Goal: Find specific page/section: Find specific page/section

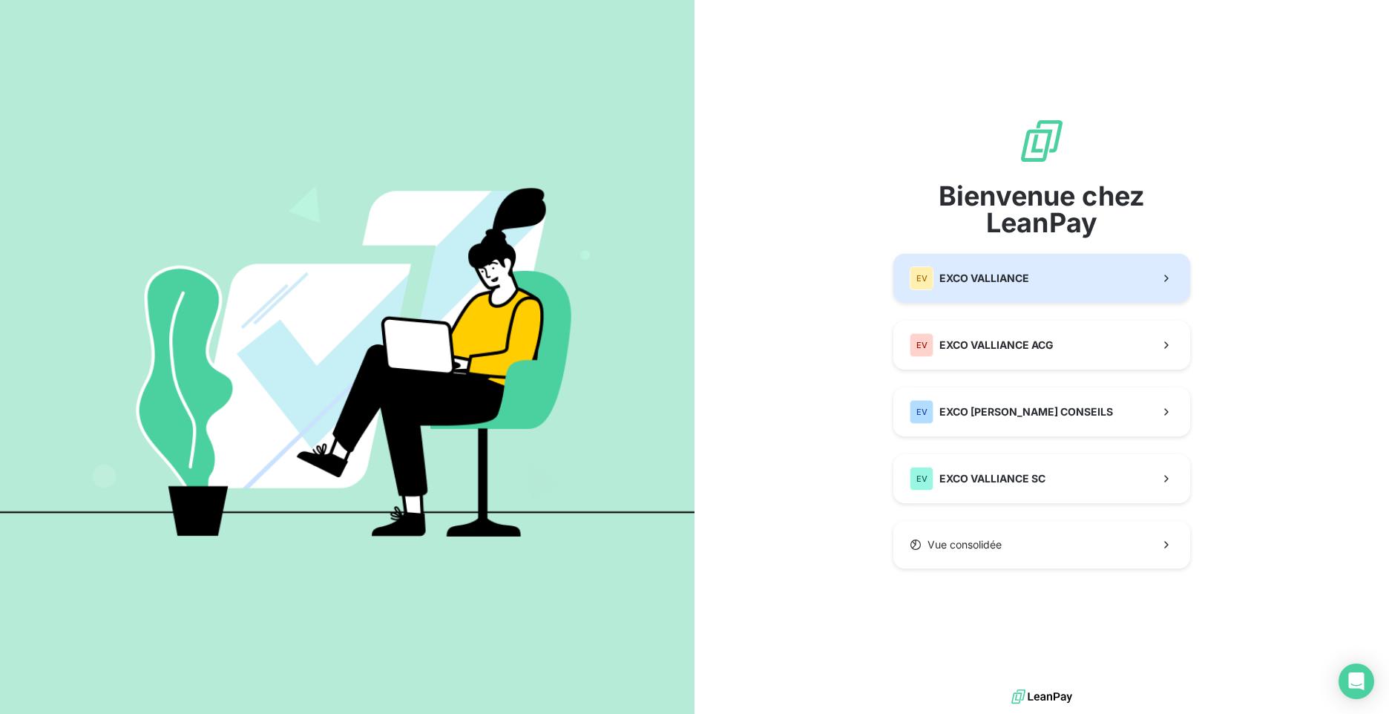
click at [1024, 277] on span "EXCO VALLIANCE" at bounding box center [984, 278] width 90 height 15
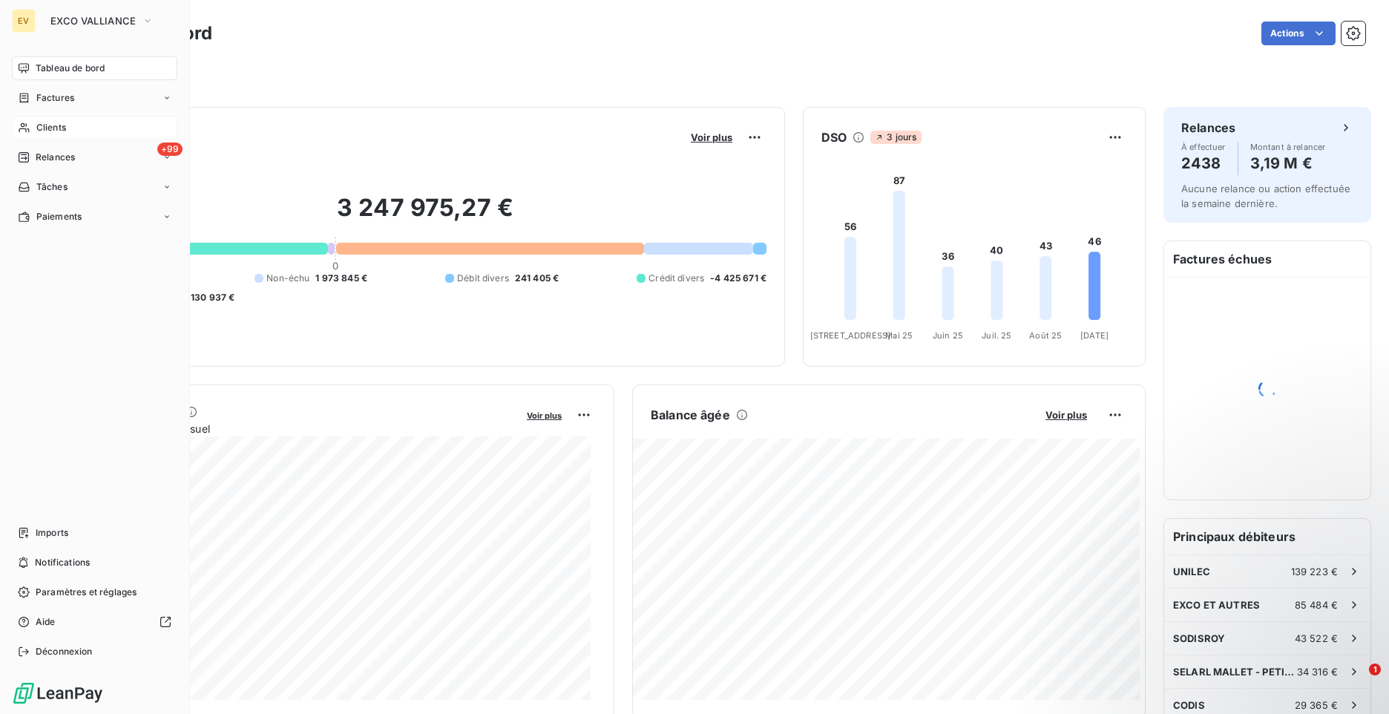
click at [32, 125] on div "Clients" at bounding box center [94, 128] width 165 height 24
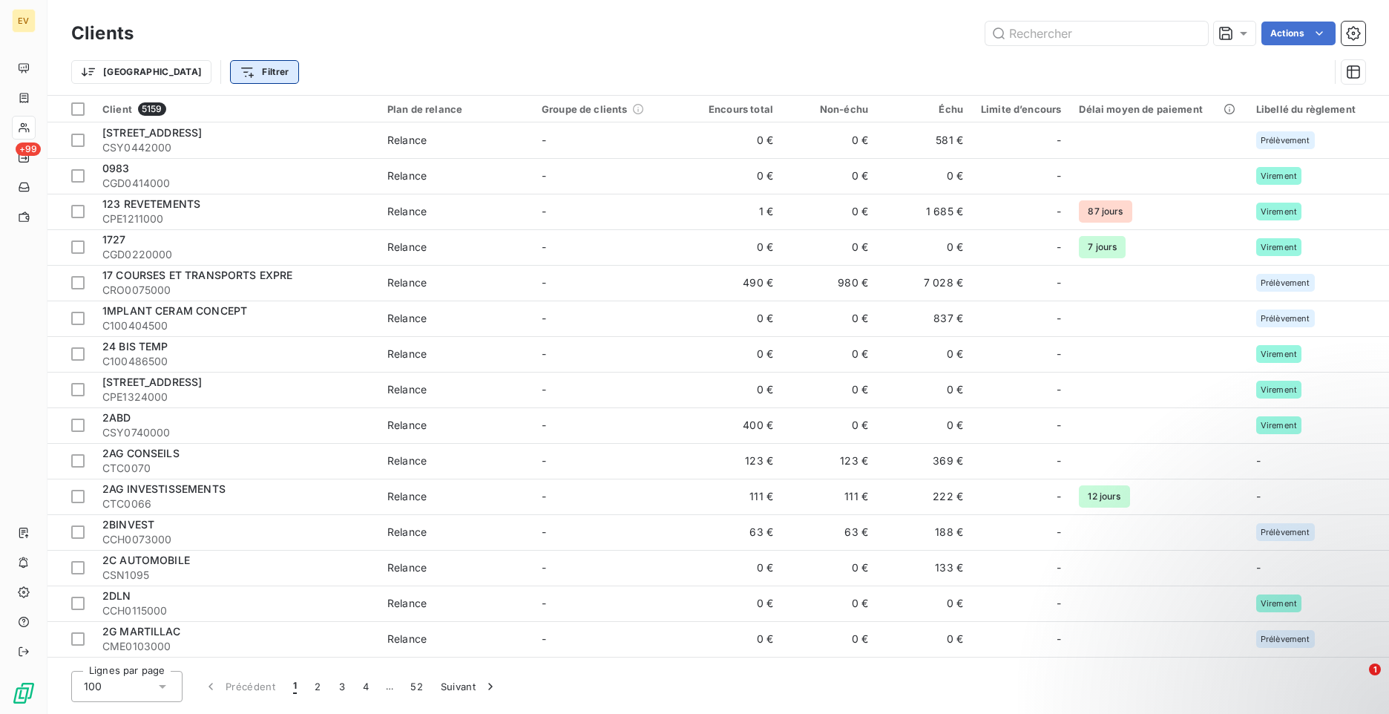
click at [206, 74] on html "EV +99 Clients Actions Trier Filtrer Client 5159 Plan de relance Groupe de clie…" at bounding box center [694, 357] width 1389 height 714
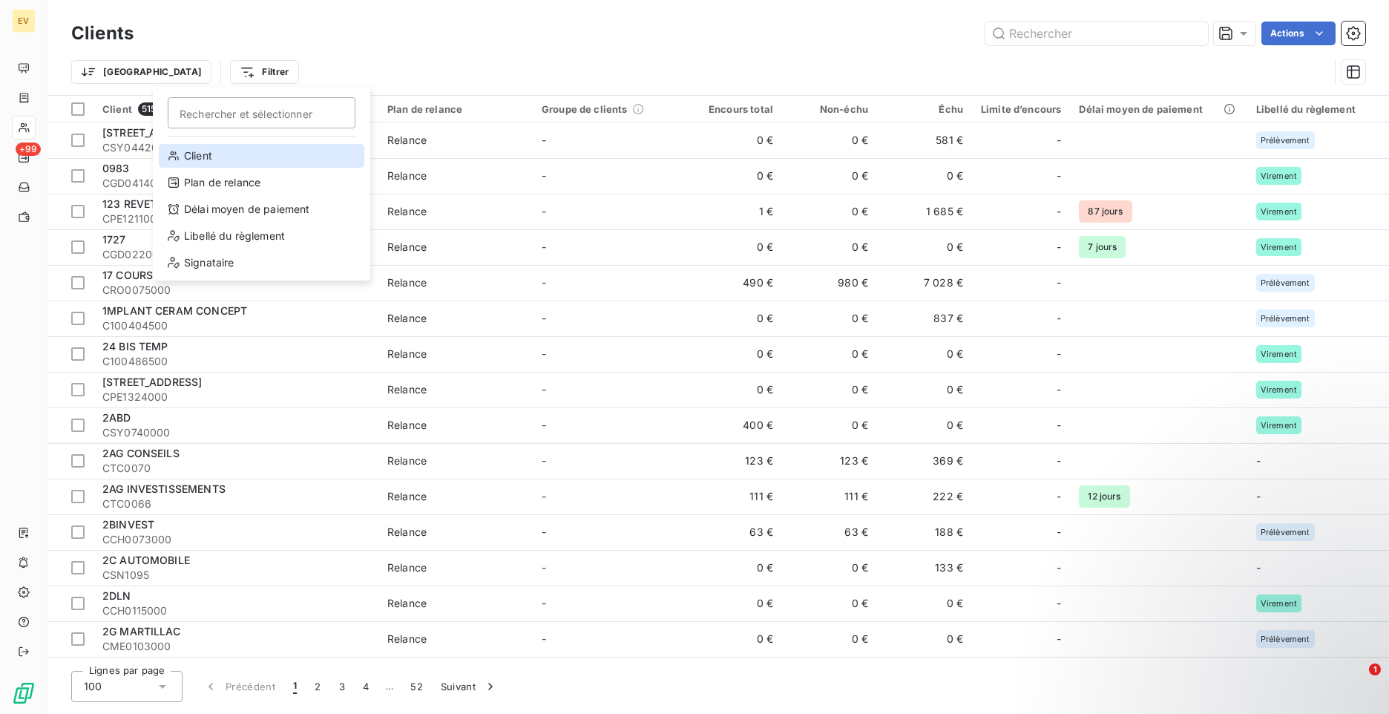
drag, startPoint x: 194, startPoint y: 154, endPoint x: 238, endPoint y: 118, distance: 56.4
click at [194, 154] on div "Client" at bounding box center [262, 156] width 206 height 24
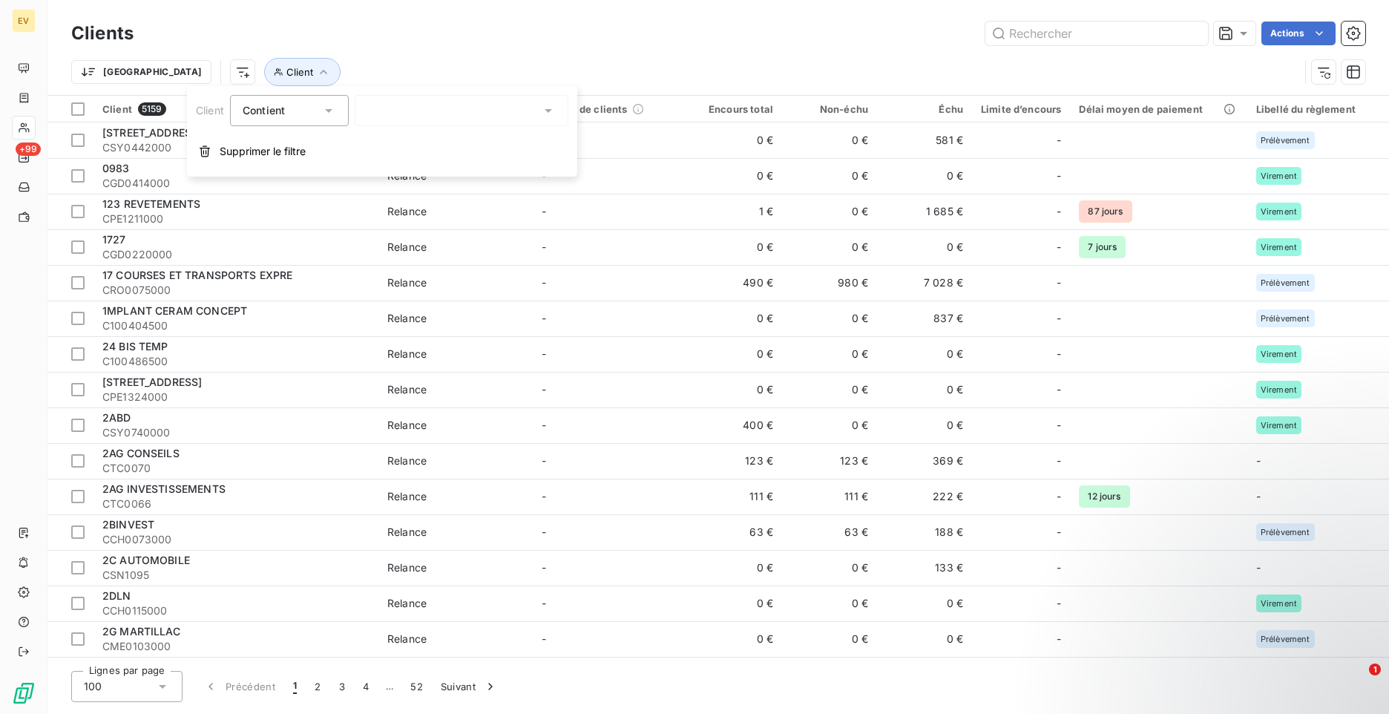
click at [443, 114] on div at bounding box center [462, 110] width 214 height 31
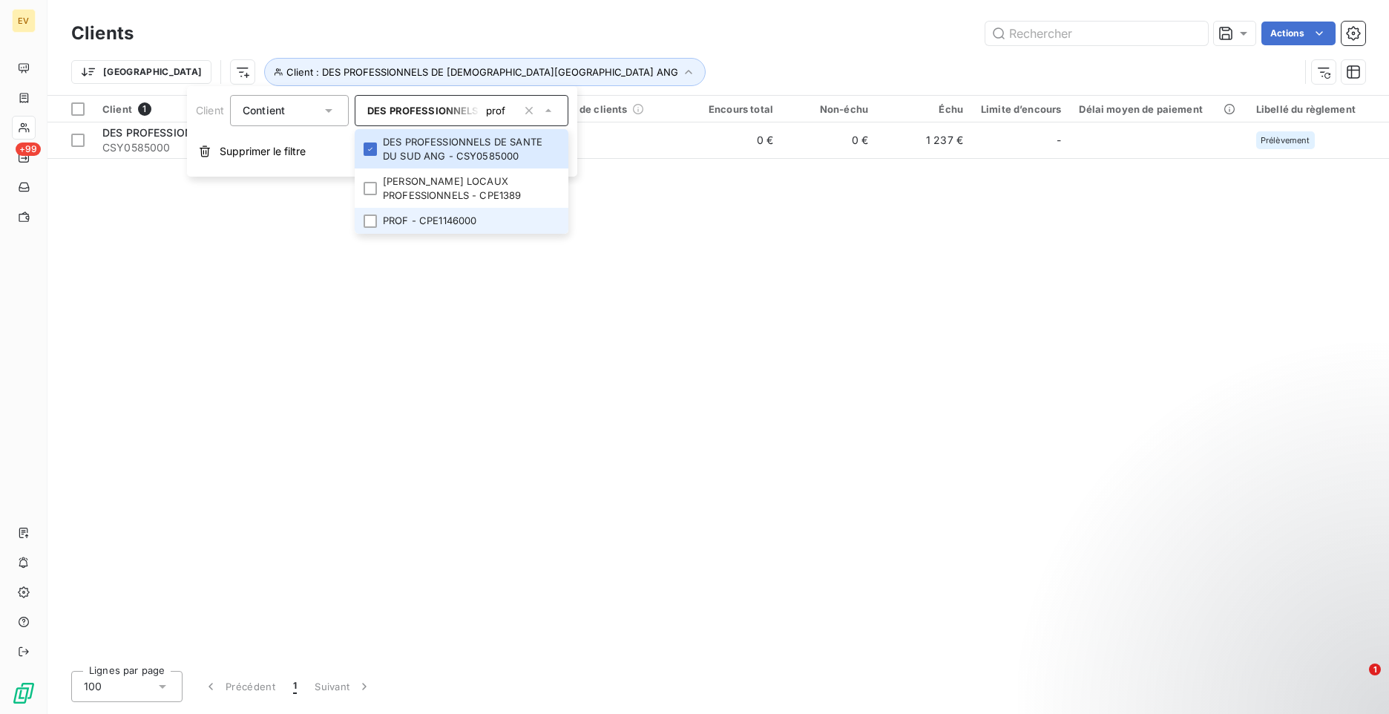
type input "prof"
click at [416, 224] on li "PROF - CPE1146000" at bounding box center [462, 221] width 214 height 26
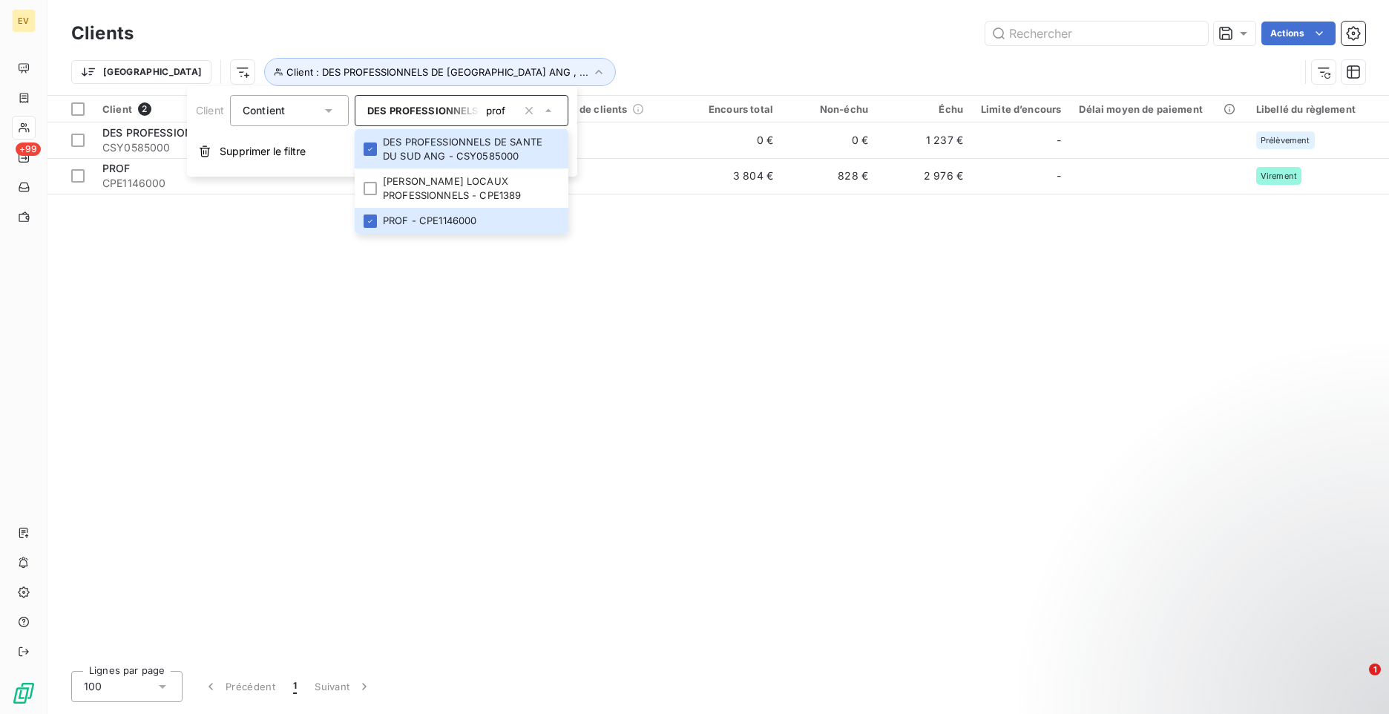
click at [991, 260] on div "Client 2 Plan de relance Groupe de clients Encours total Non-échu Échu Limite d…" at bounding box center [717, 377] width 1341 height 563
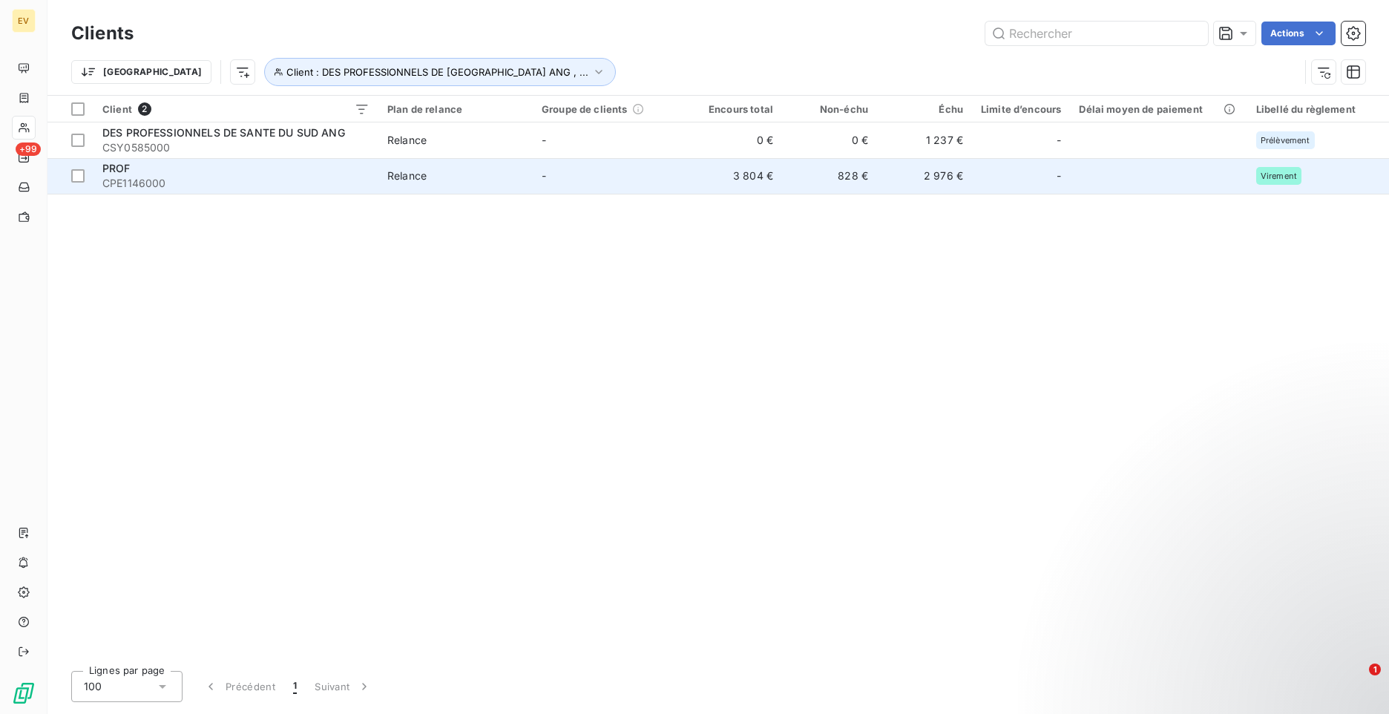
click at [160, 177] on span "CPE1146000" at bounding box center [235, 183] width 267 height 15
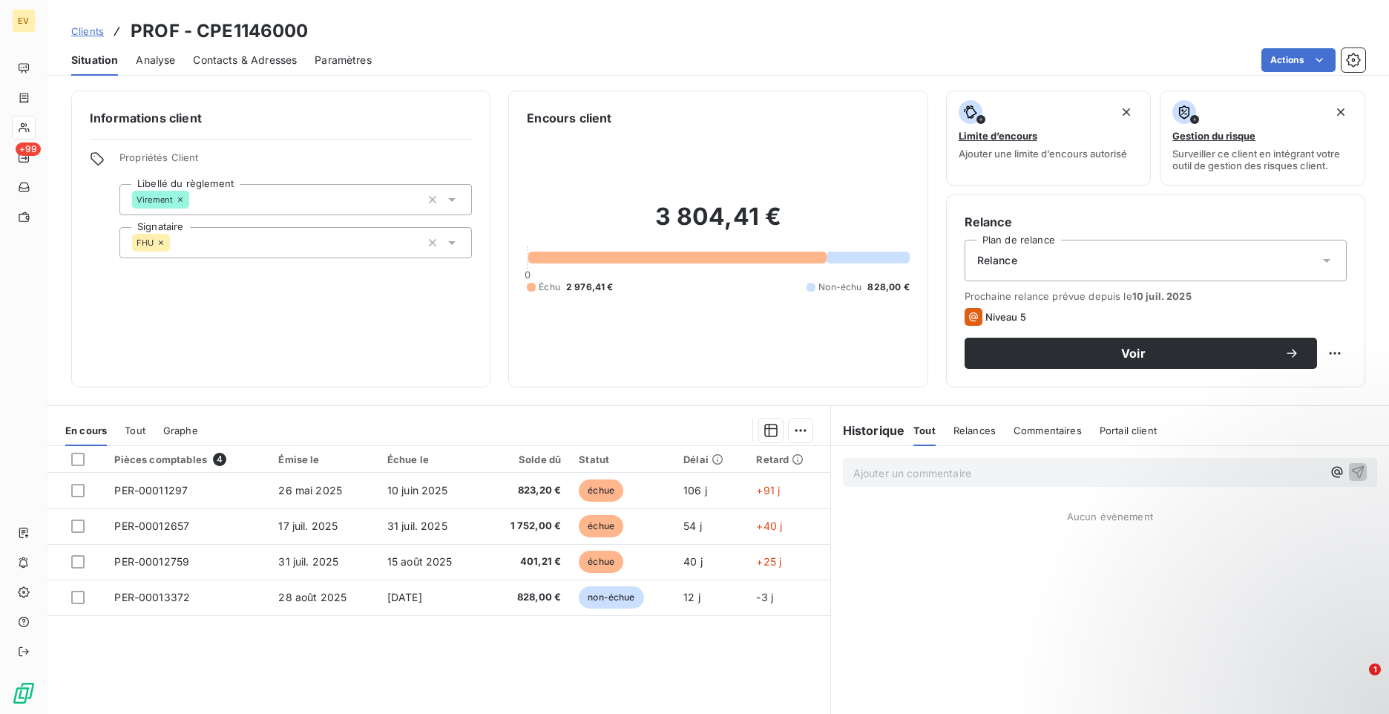
click at [155, 64] on span "Analyse" at bounding box center [155, 60] width 39 height 15
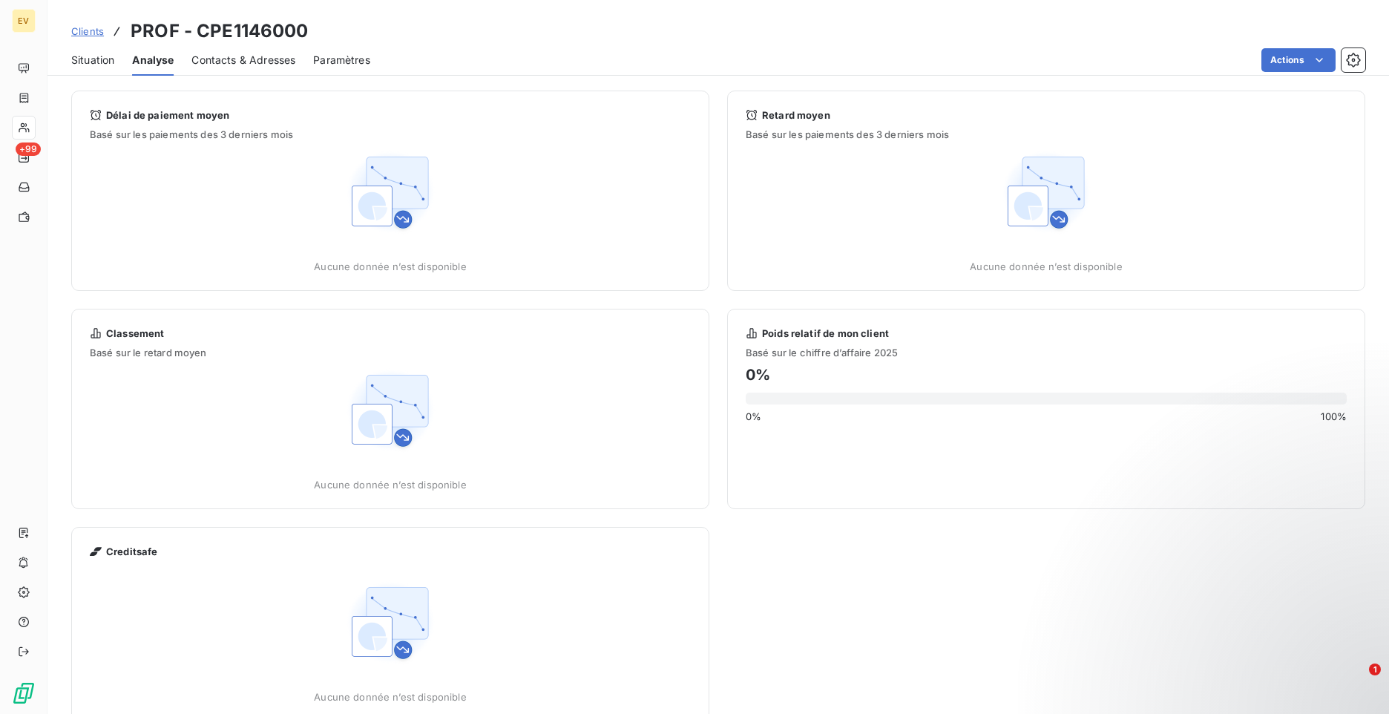
click at [200, 64] on span "Contacts & Adresses" at bounding box center [243, 60] width 104 height 15
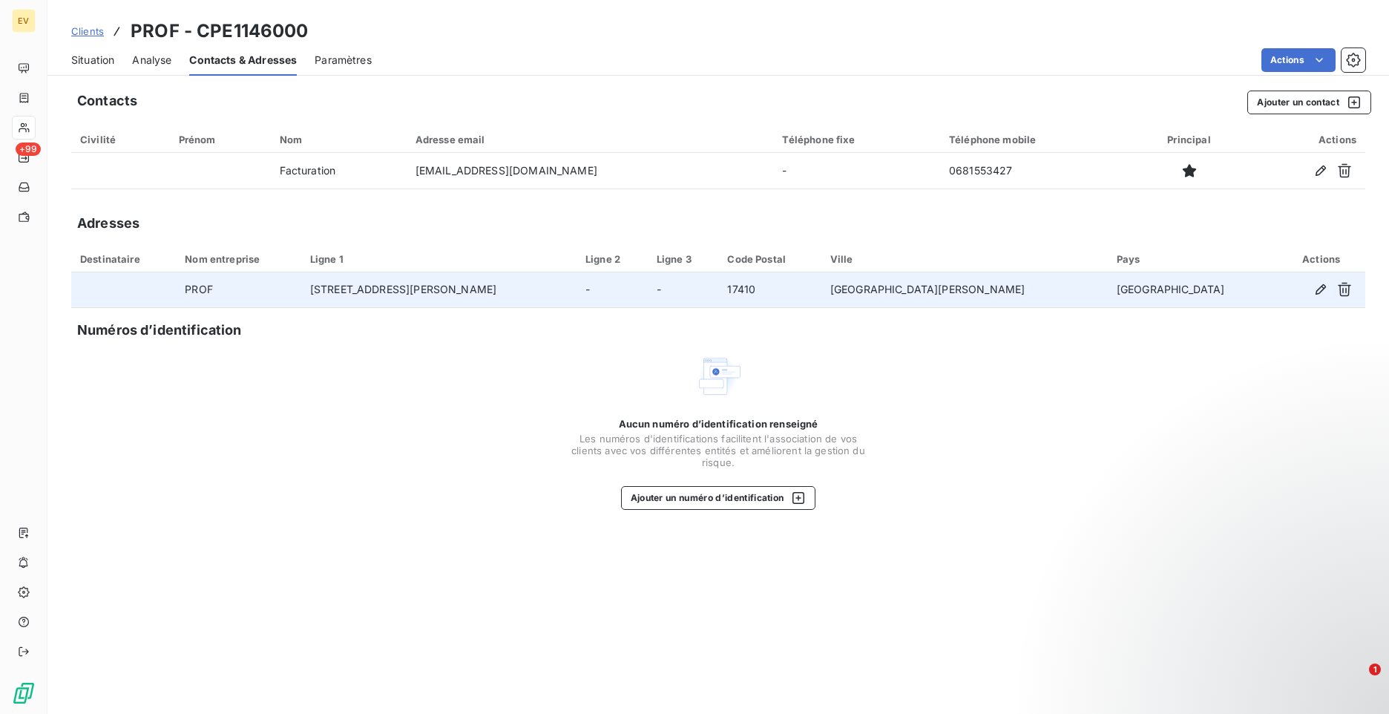
click at [719, 296] on td "-" at bounding box center [683, 290] width 71 height 36
click at [1316, 292] on icon "button" at bounding box center [1321, 289] width 10 height 10
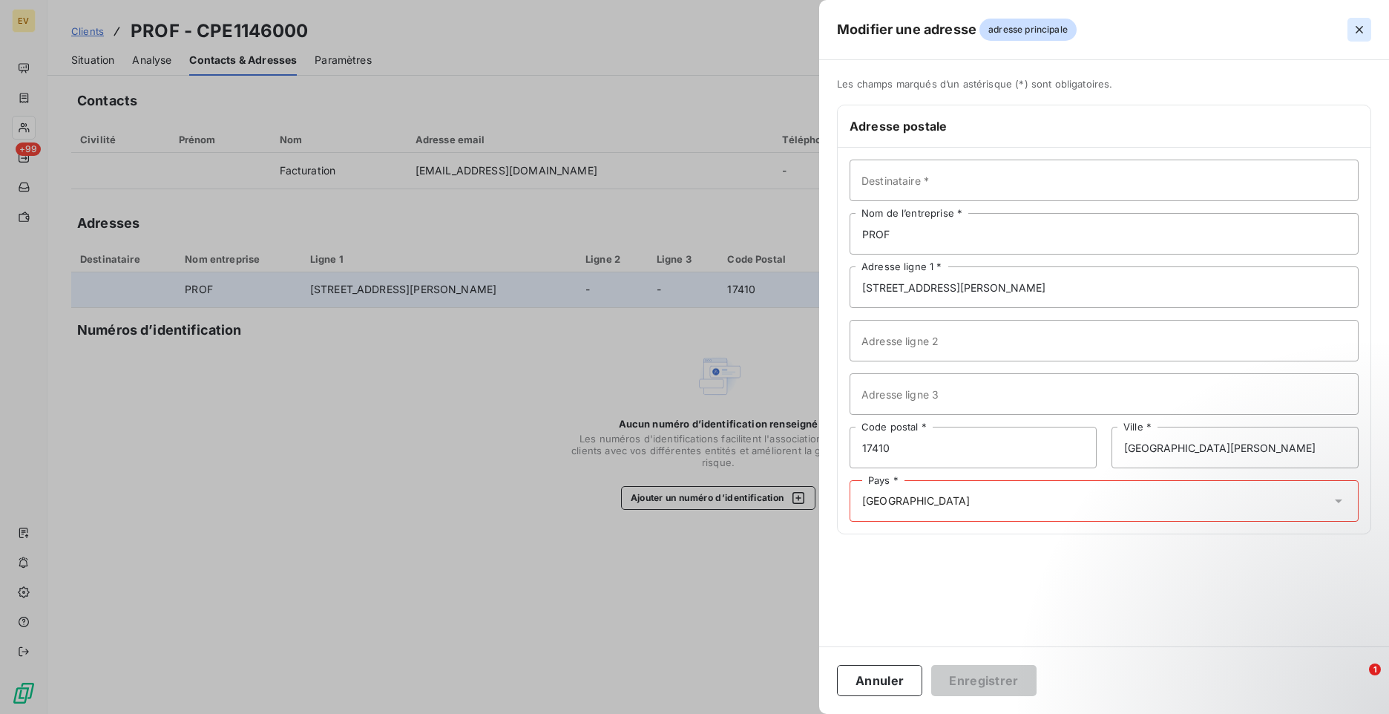
click at [1359, 28] on icon "button" at bounding box center [1359, 29] width 7 height 7
